Goal: Task Accomplishment & Management: Complete application form

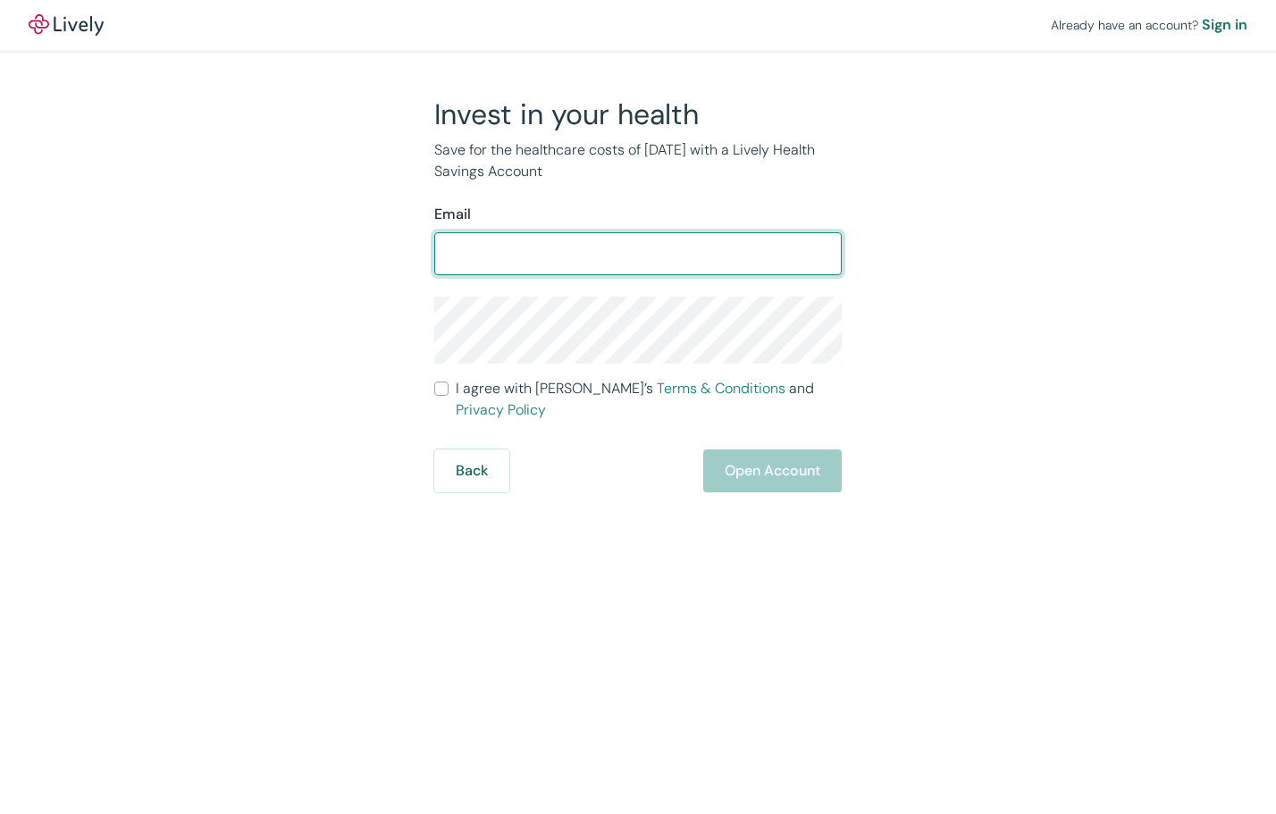
click at [582, 252] on input "Email" at bounding box center [638, 254] width 408 height 36
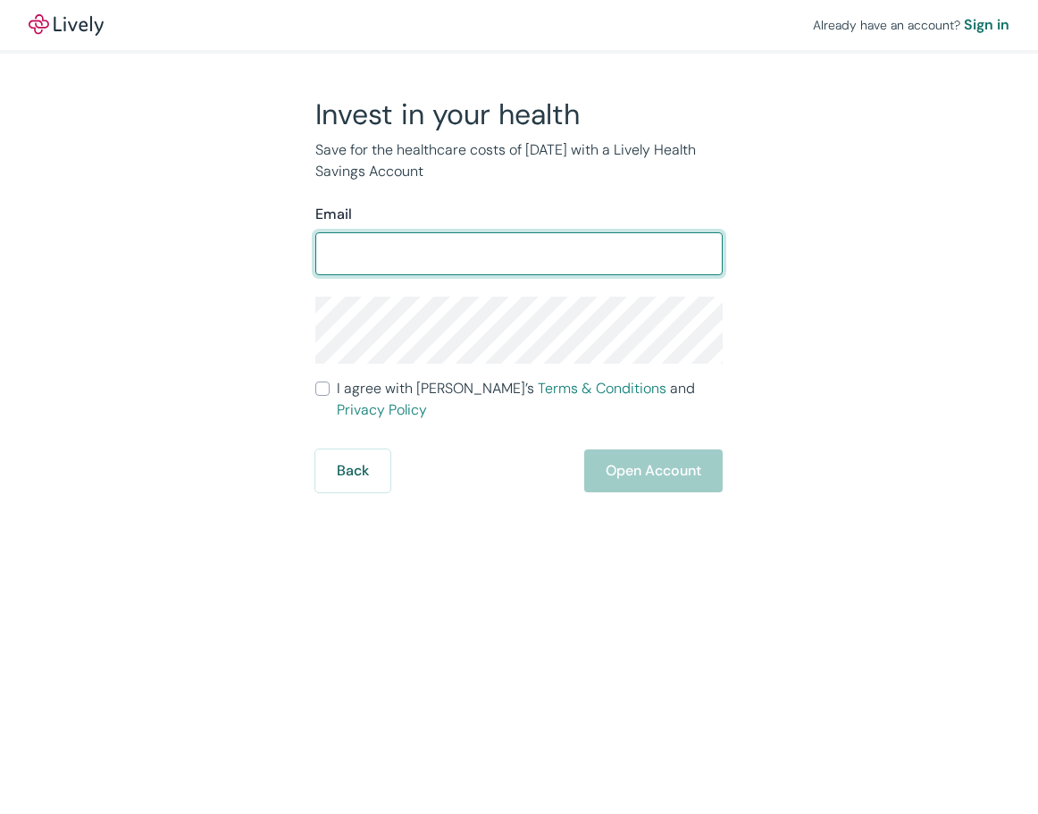
click at [350, 250] on input "Email" at bounding box center [519, 254] width 408 height 36
type input "[EMAIL_ADDRESS][DOMAIN_NAME]"
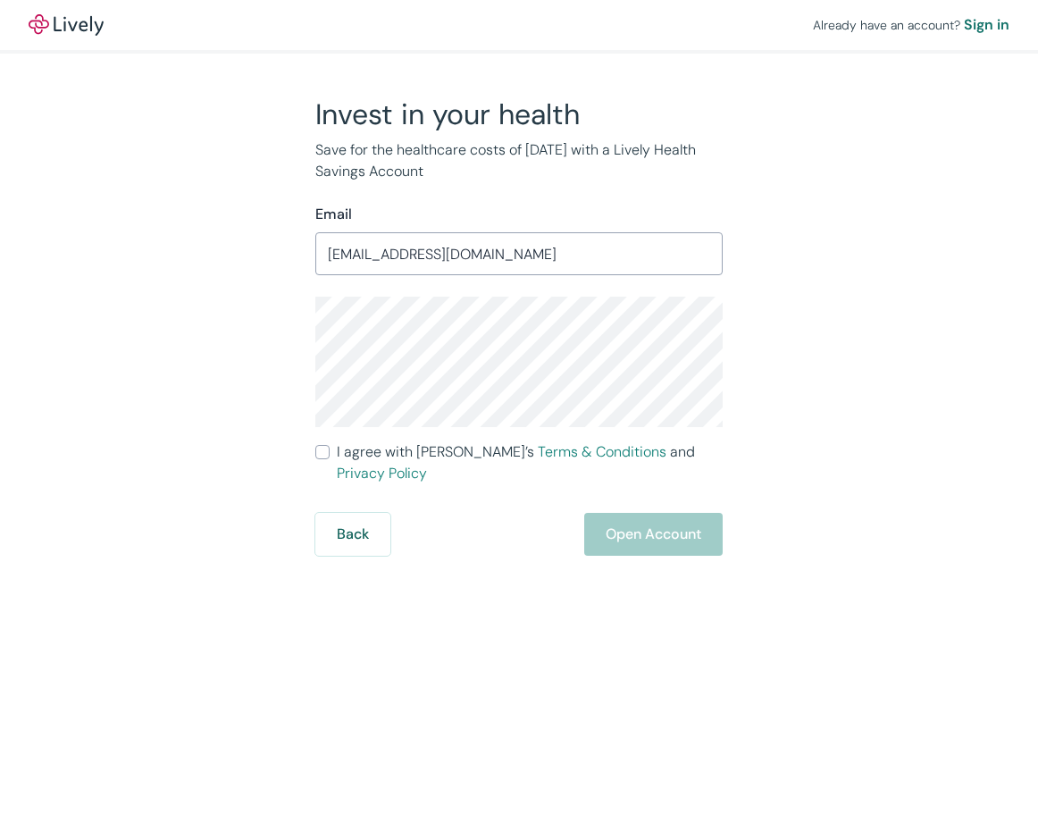
click at [263, 372] on div "Invest in your health Save for the healthcare costs of [DATE] with a Lively Hea…" at bounding box center [509, 326] width 858 height 459
click at [855, 379] on div "Invest in your health Save for the healthcare costs of [DATE] with a Lively Hea…" at bounding box center [509, 326] width 858 height 459
click at [323, 455] on input "I agree with Lively’s Terms & Conditions and Privacy Policy" at bounding box center [322, 452] width 14 height 14
checkbox input "true"
click at [633, 514] on button "Open Account" at bounding box center [653, 534] width 139 height 43
